Goal: Find specific page/section: Find specific page/section

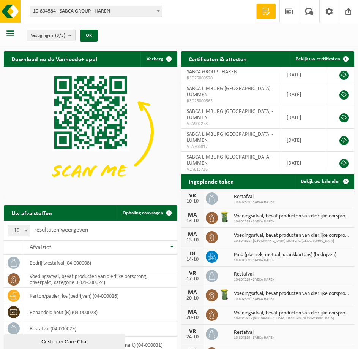
click at [68, 11] on span "10-804584 - SABCA GROUP - HAREN" at bounding box center [96, 11] width 132 height 11
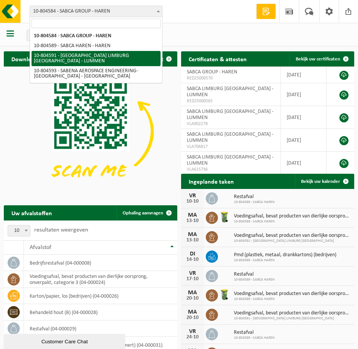
click at [216, 38] on div "Vestigingen (3/3) Alles selecteren Alles deselecteren Actieve selecteren SABCA …" at bounding box center [179, 35] width 358 height 24
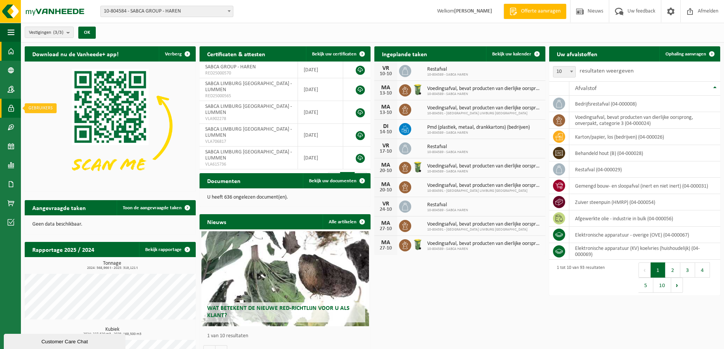
click at [10, 109] on span at bounding box center [11, 108] width 7 height 19
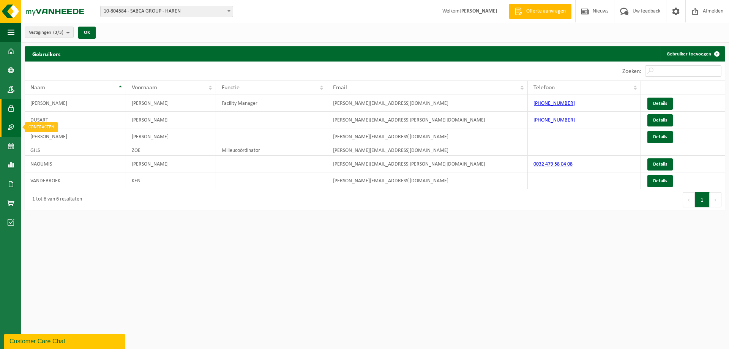
click at [12, 130] on span at bounding box center [11, 127] width 7 height 19
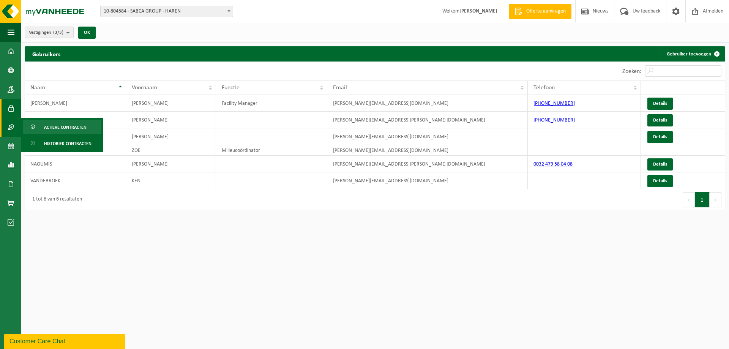
click at [78, 127] on span "Actieve contracten" at bounding box center [65, 127] width 43 height 14
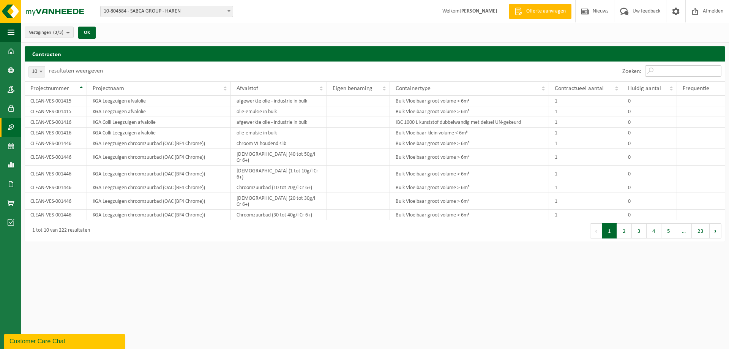
click at [666, 67] on input "Zoeken:" at bounding box center [683, 70] width 76 height 11
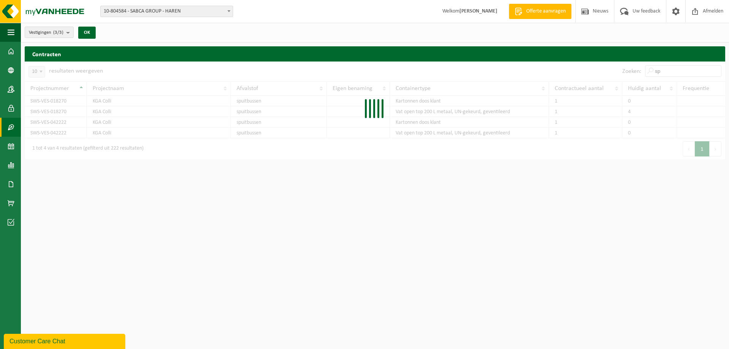
type input "s"
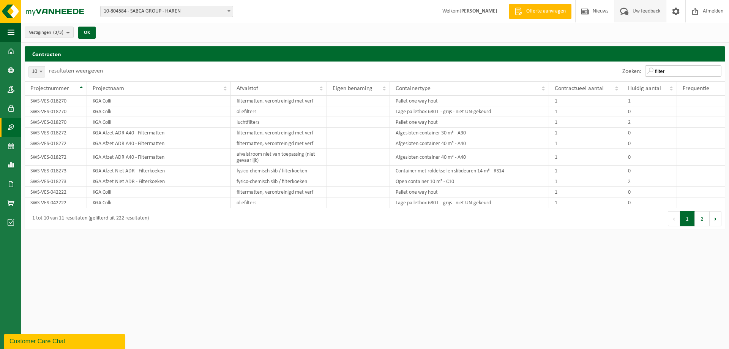
type input "filter"
